Goal: Information Seeking & Learning: Learn about a topic

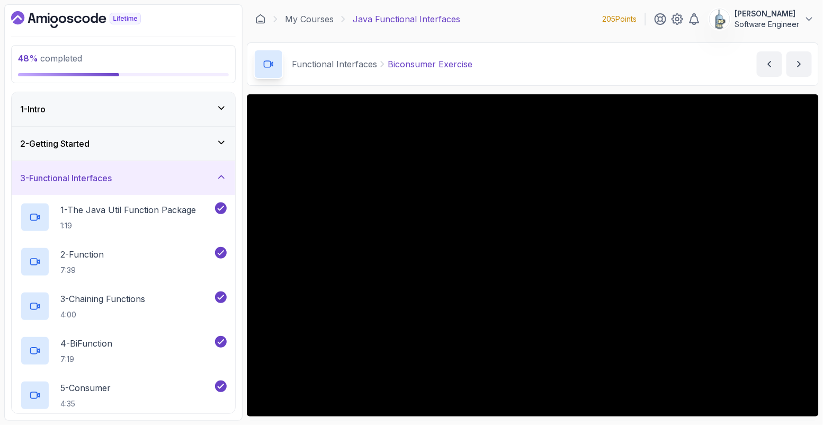
scroll to position [85, 0]
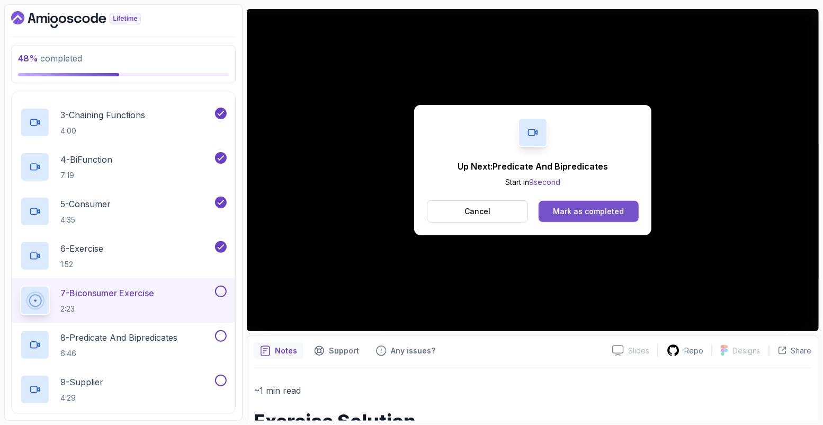
click at [603, 215] on div "Mark as completed" at bounding box center [588, 211] width 71 height 11
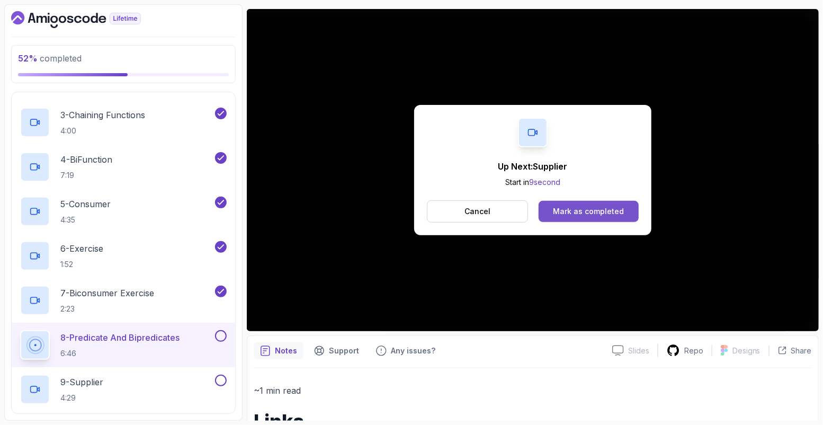
click at [594, 212] on div "Mark as completed" at bounding box center [588, 211] width 71 height 11
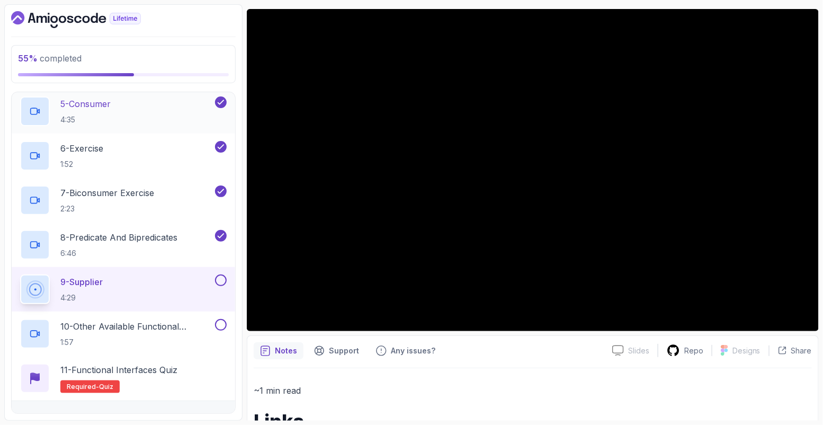
scroll to position [373, 0]
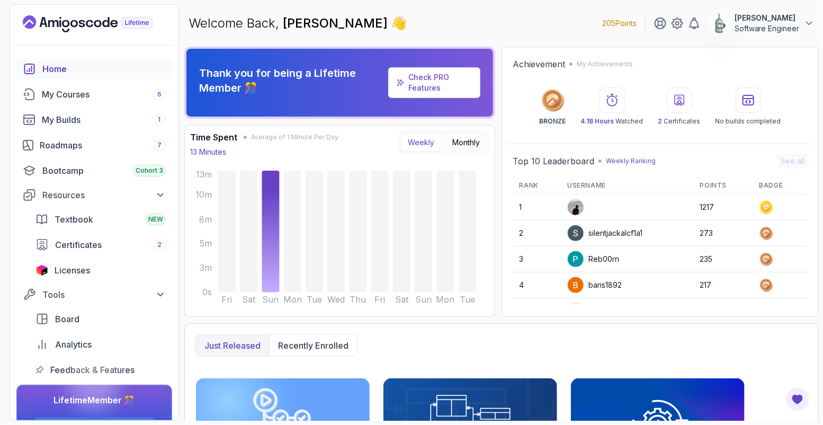
scroll to position [148, 0]
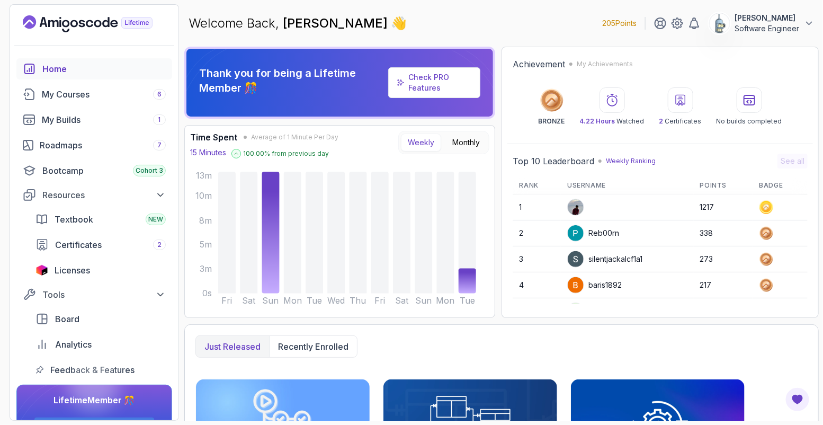
click at [689, 130] on div "Achievement My Achievements BRONZE 4.22 Hours Watched 2 Certificates No builds …" at bounding box center [659, 91] width 305 height 78
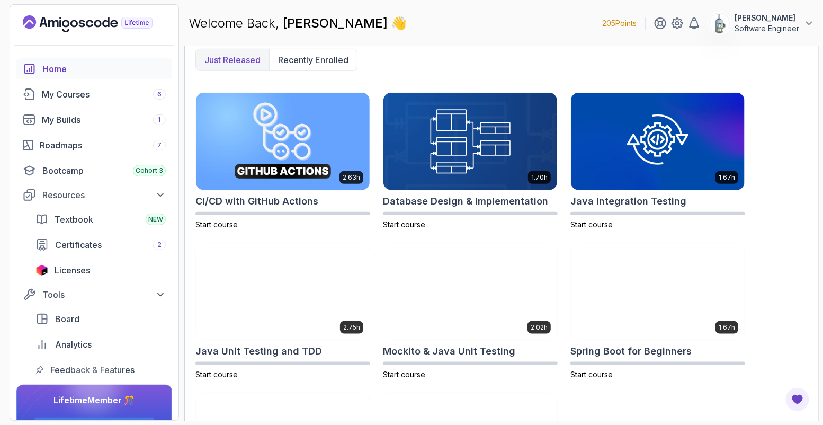
scroll to position [288, 0]
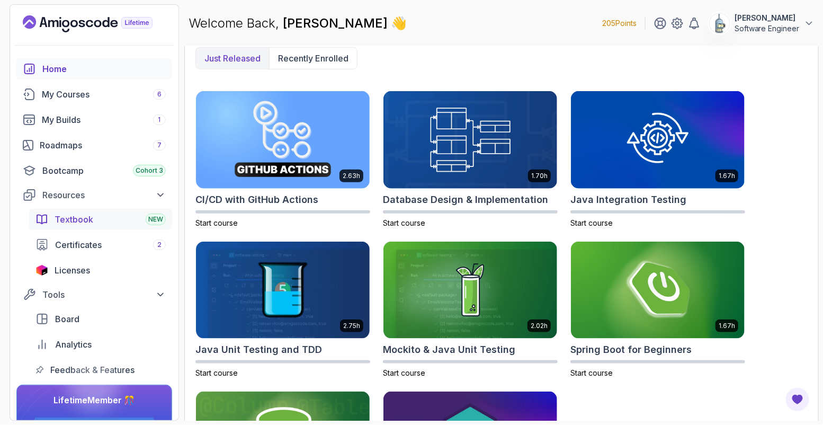
click at [105, 217] on div "Textbook NEW" at bounding box center [110, 219] width 111 height 13
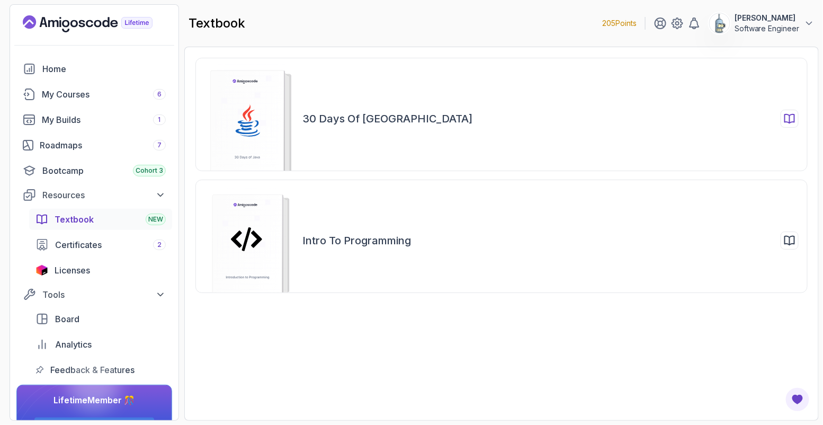
click at [353, 115] on h2 "30 Days of [GEOGRAPHIC_DATA]" at bounding box center [387, 118] width 170 height 15
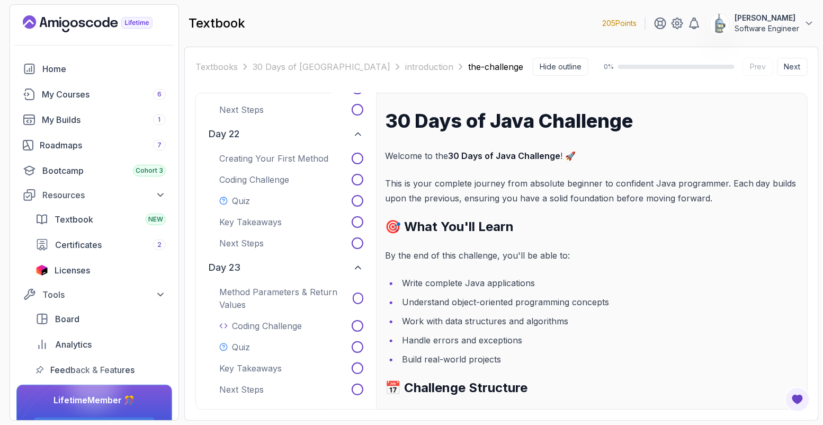
scroll to position [3594, 0]
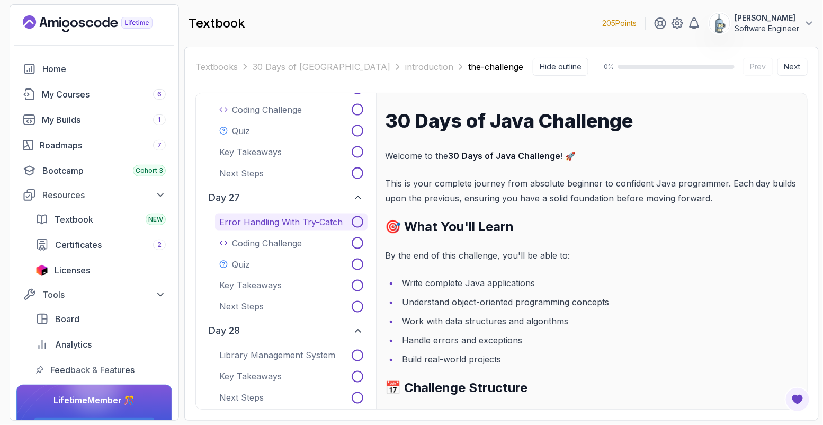
click at [303, 215] on p "Error Handling with Try-Catch" at bounding box center [280, 221] width 123 height 13
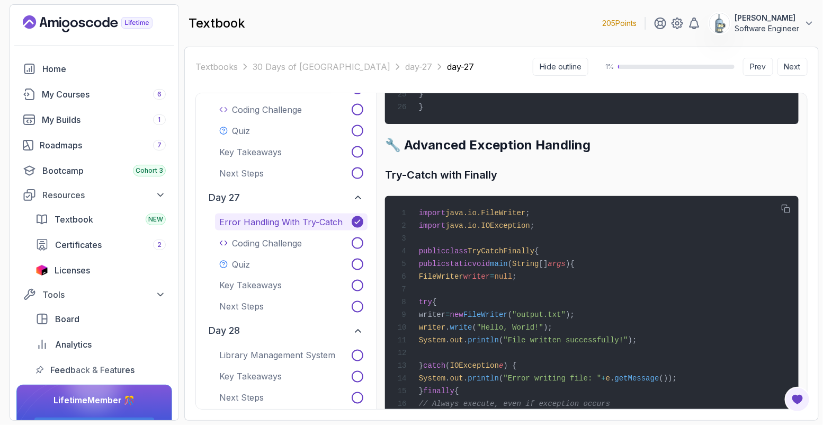
scroll to position [1306, 0]
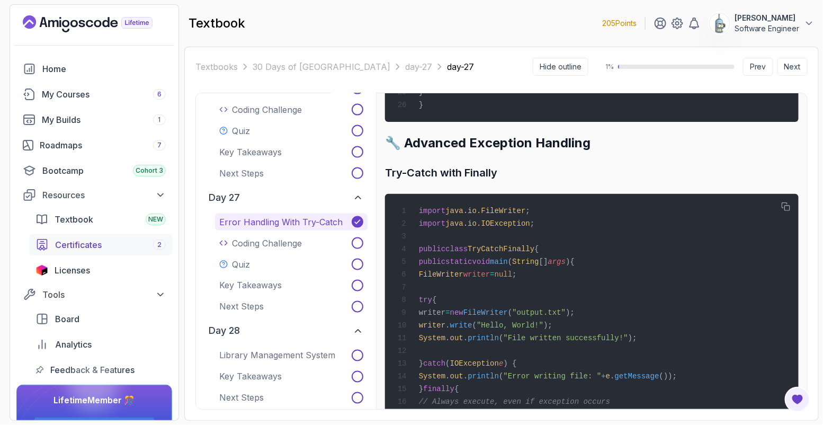
click at [107, 240] on div "Certificates 2" at bounding box center [110, 244] width 111 height 13
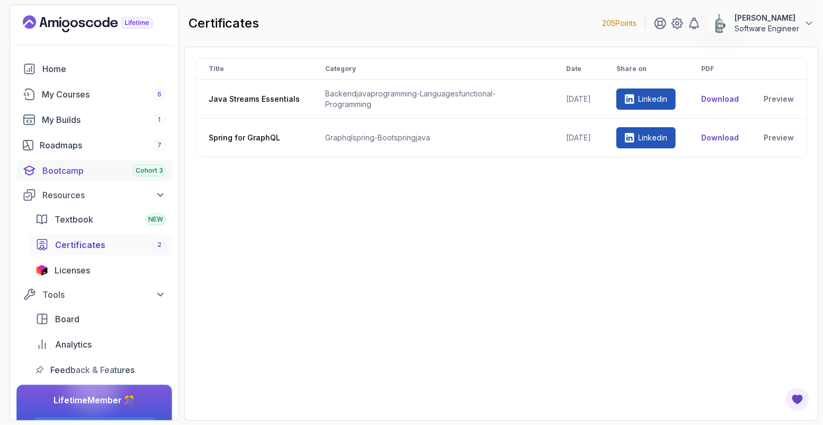
click at [84, 173] on div "Bootcamp Cohort 3" at bounding box center [103, 170] width 123 height 13
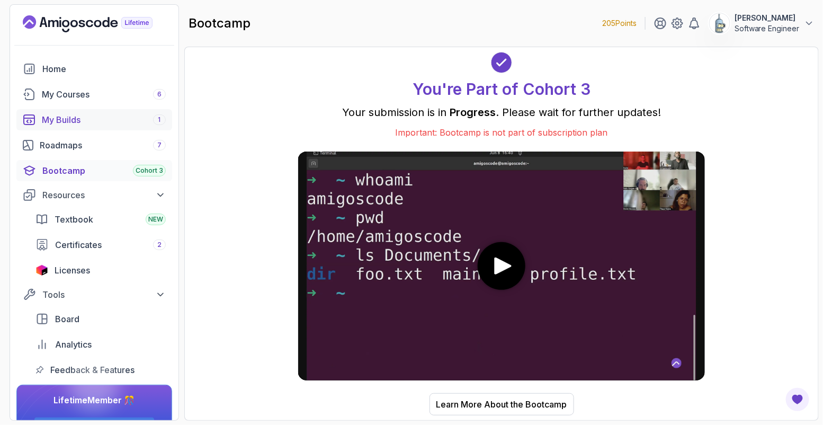
click at [64, 118] on div "My Builds 1" at bounding box center [104, 119] width 124 height 13
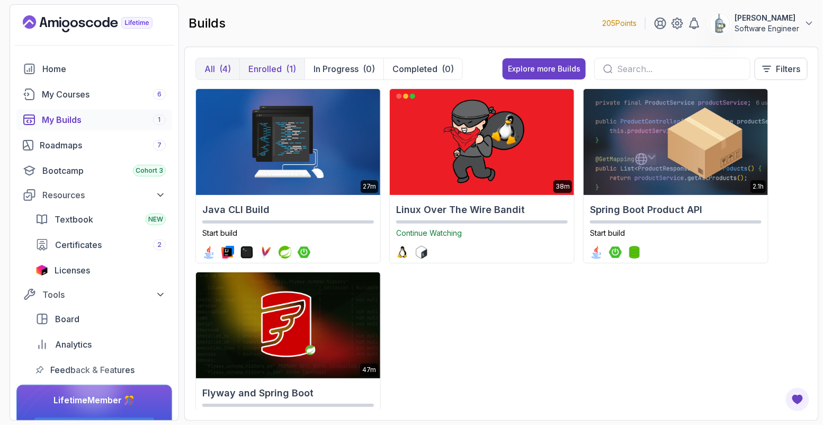
click at [275, 74] on p "Enrolled" at bounding box center [264, 68] width 33 height 13
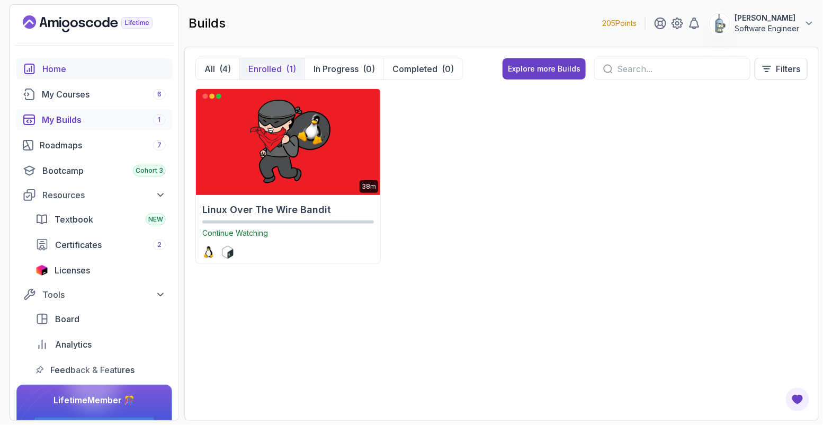
click at [70, 71] on div "Home" at bounding box center [103, 68] width 123 height 13
